Goal: Task Accomplishment & Management: Complete application form

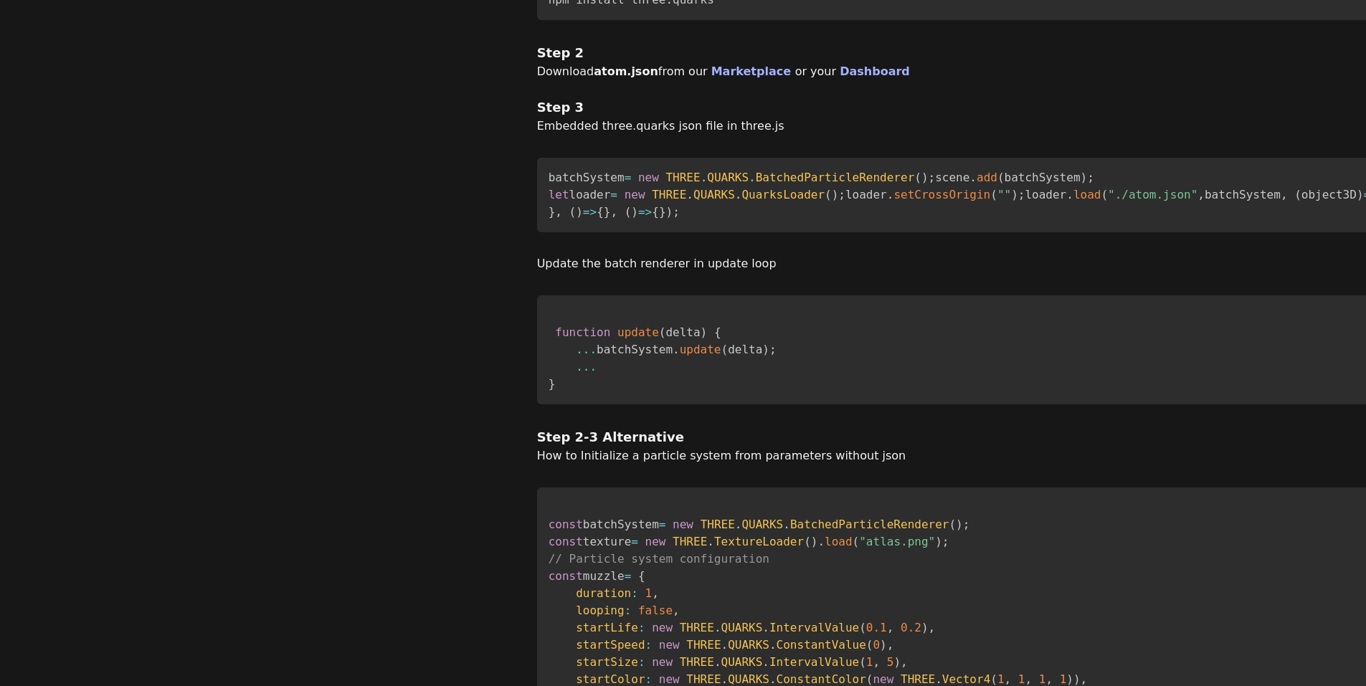
scroll to position [717, 0]
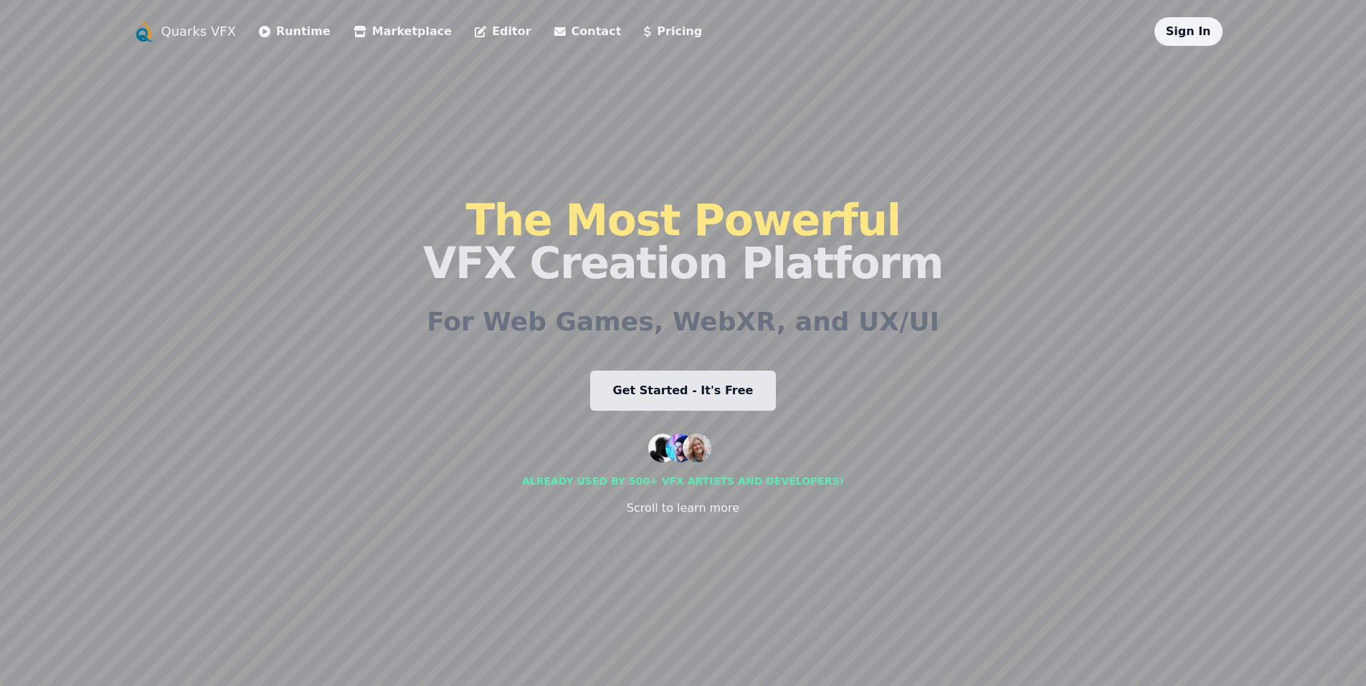
click at [657, 374] on link "Get Started - It's Free" at bounding box center [683, 391] width 186 height 40
